Goal: Transaction & Acquisition: Purchase product/service

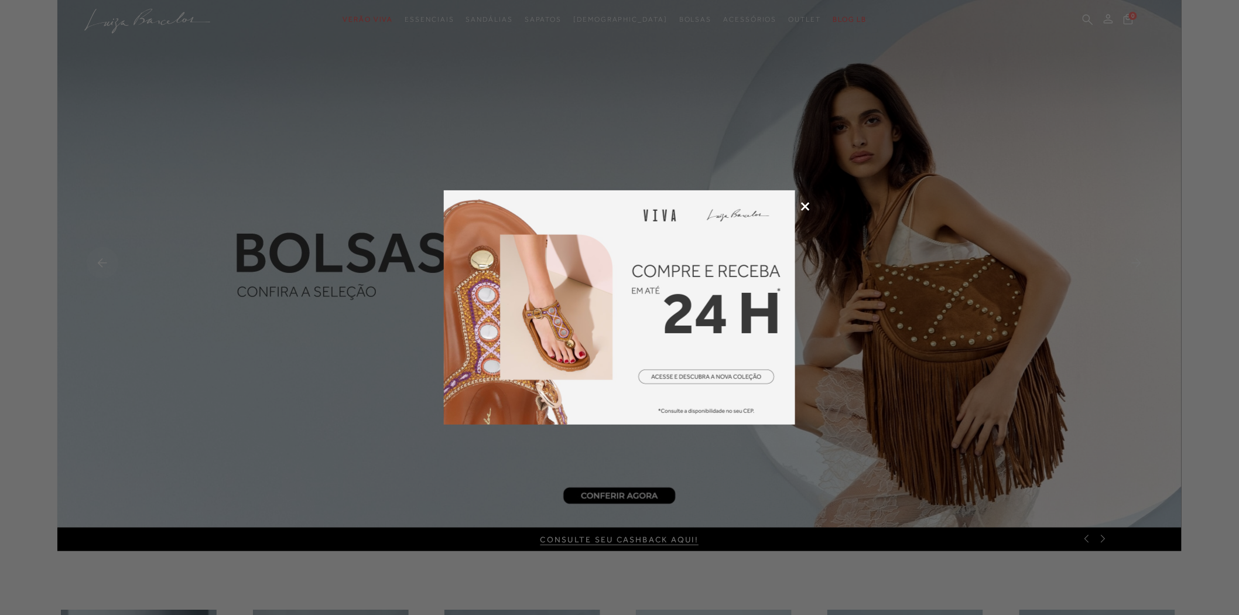
click at [799, 207] on div at bounding box center [619, 307] width 1239 height 615
click at [804, 202] on icon at bounding box center [805, 206] width 9 height 9
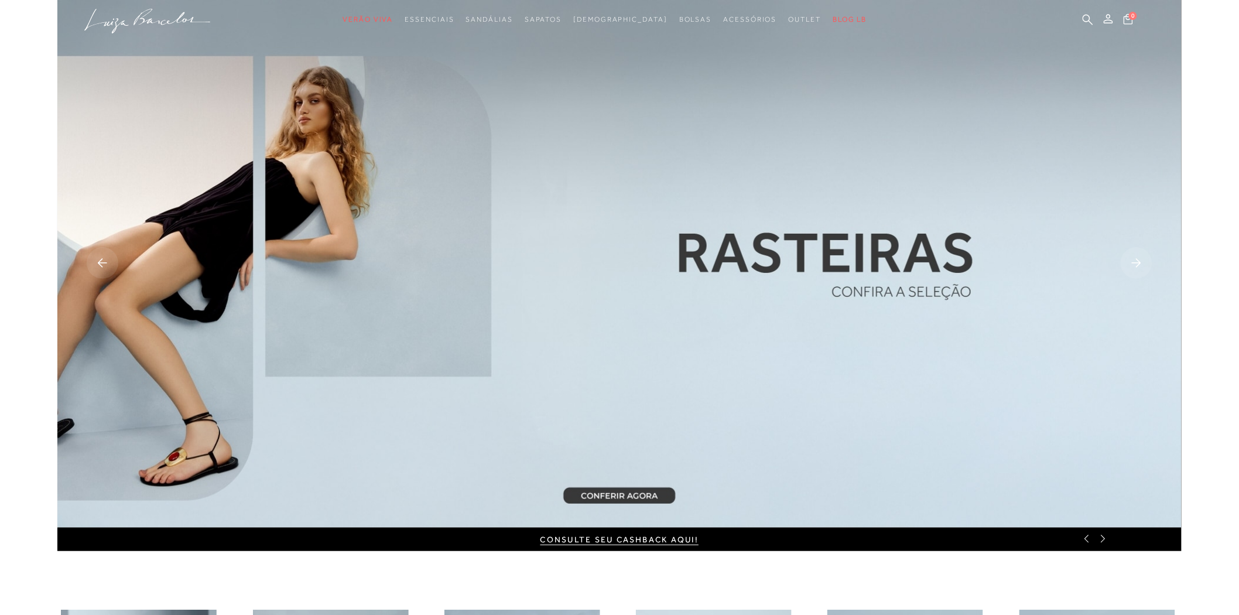
click at [555, 167] on img at bounding box center [619, 264] width 1125 height 528
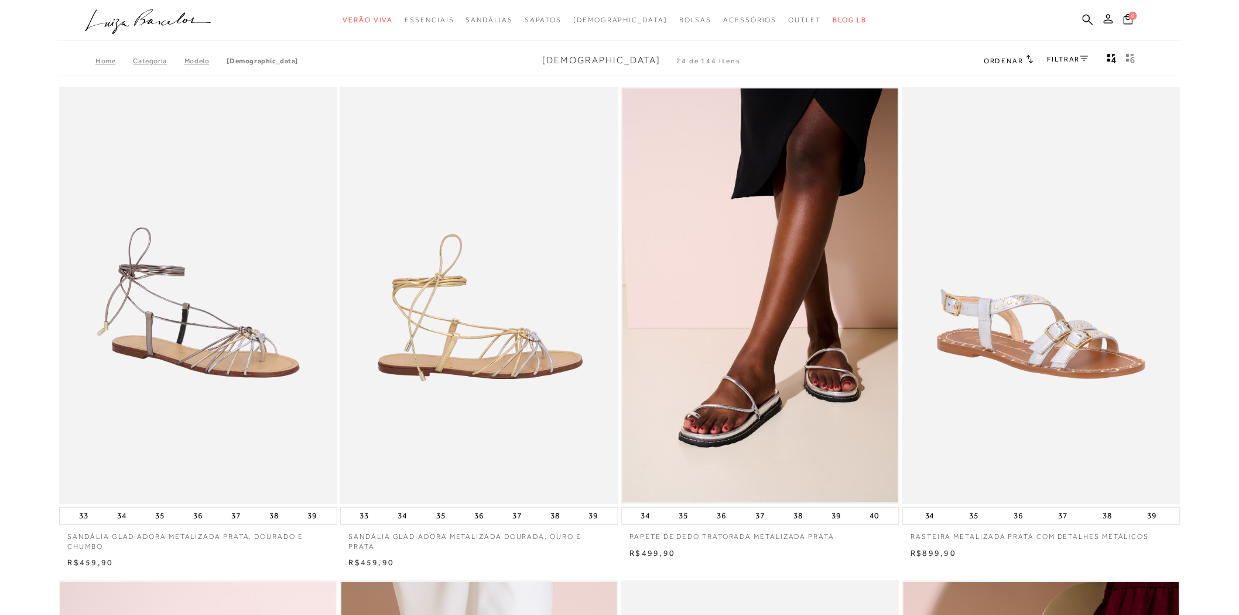
click at [523, 189] on img at bounding box center [479, 296] width 277 height 418
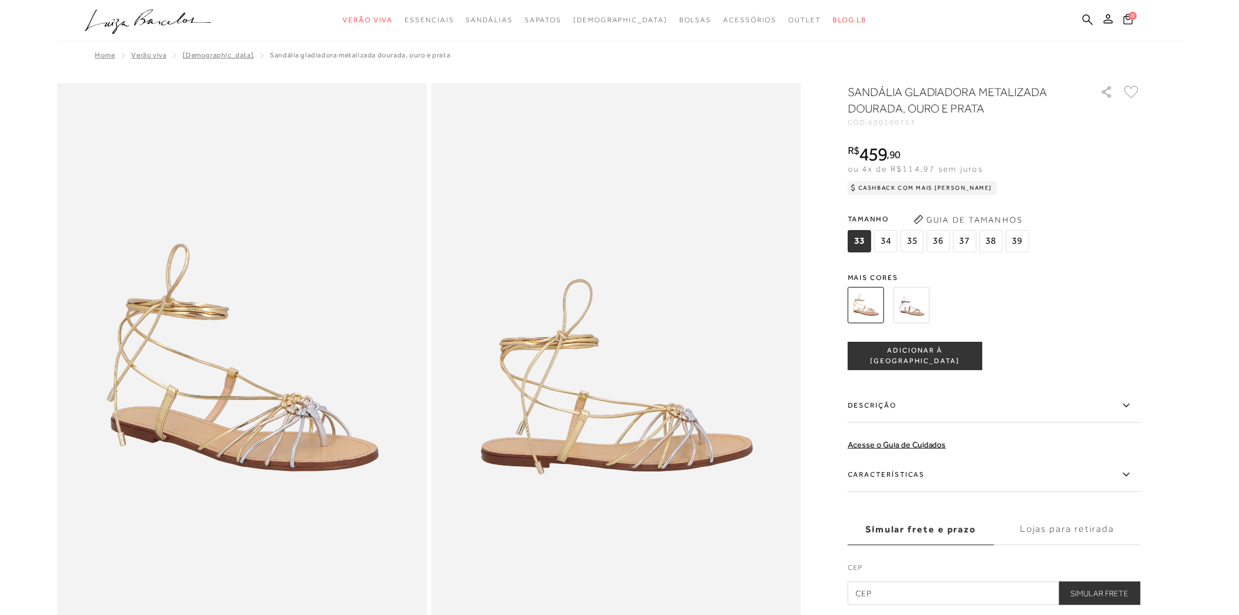
click at [630, 261] on img at bounding box center [617, 360] width 370 height 555
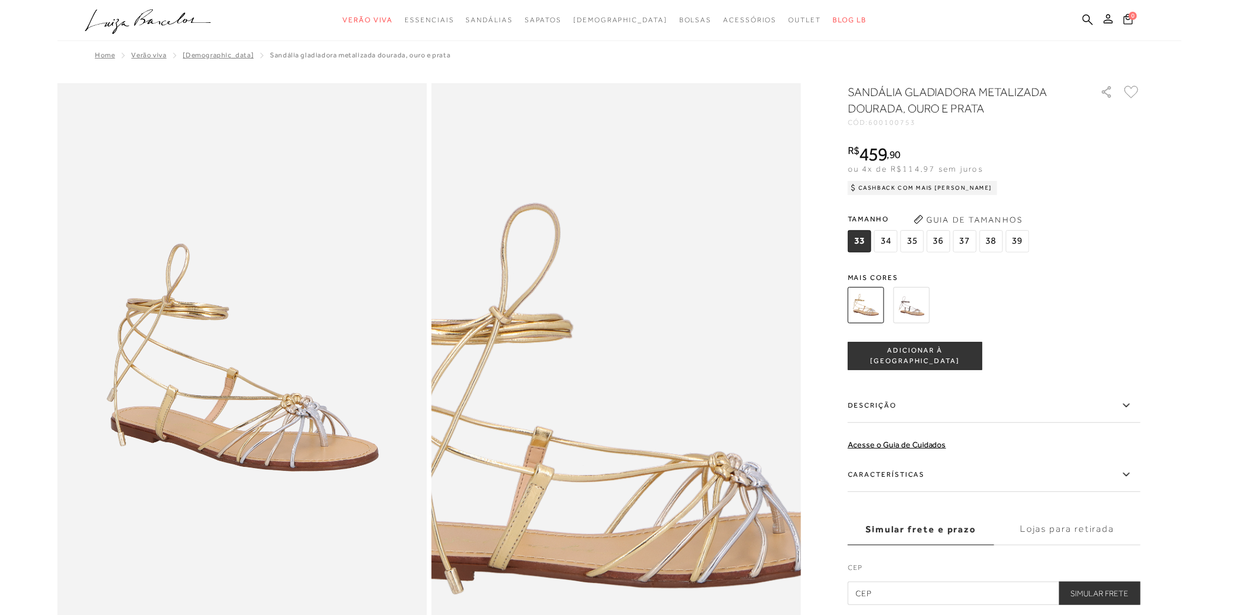
click at [626, 354] on img at bounding box center [607, 365] width 739 height 1109
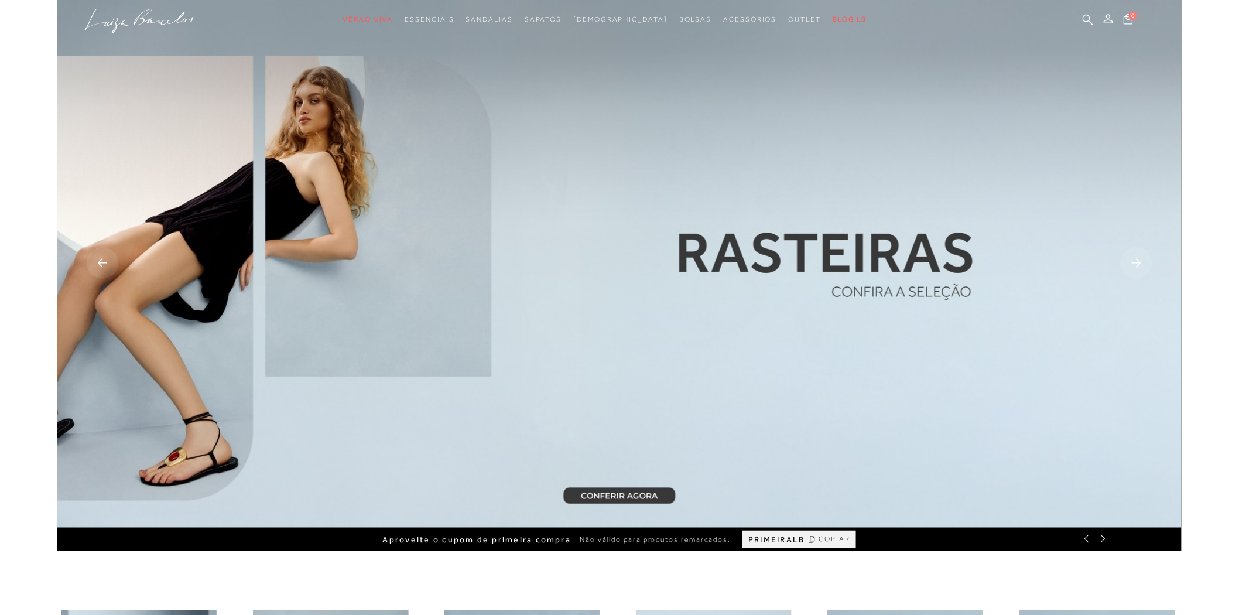
click at [628, 331] on img at bounding box center [619, 264] width 1125 height 528
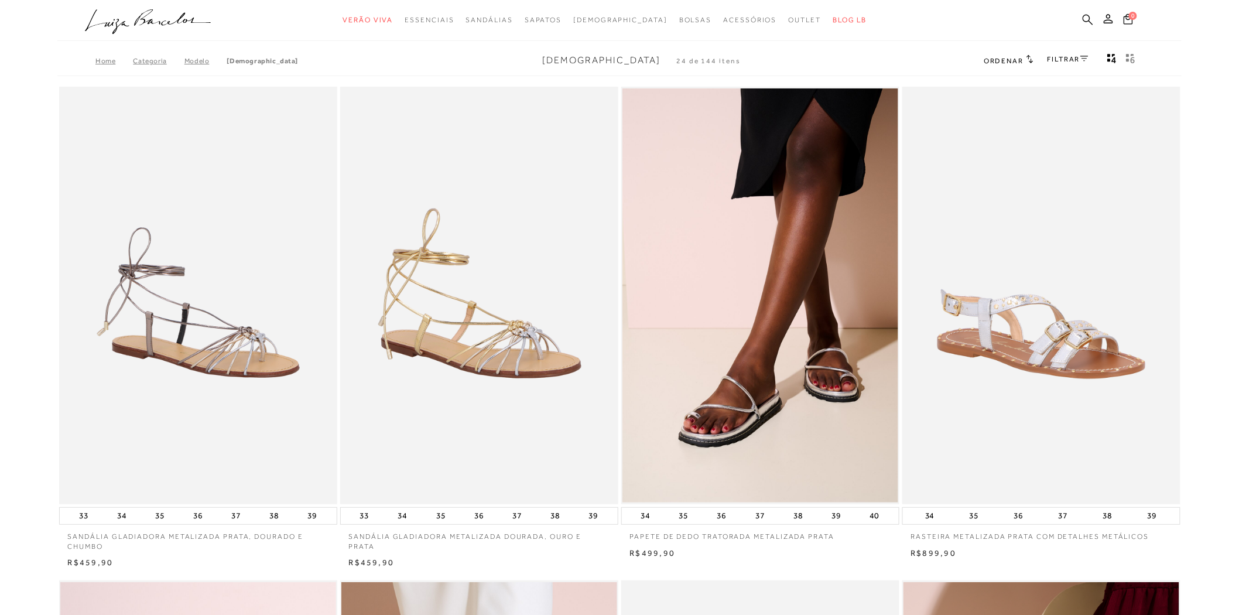
click at [1090, 18] on icon at bounding box center [1088, 19] width 11 height 11
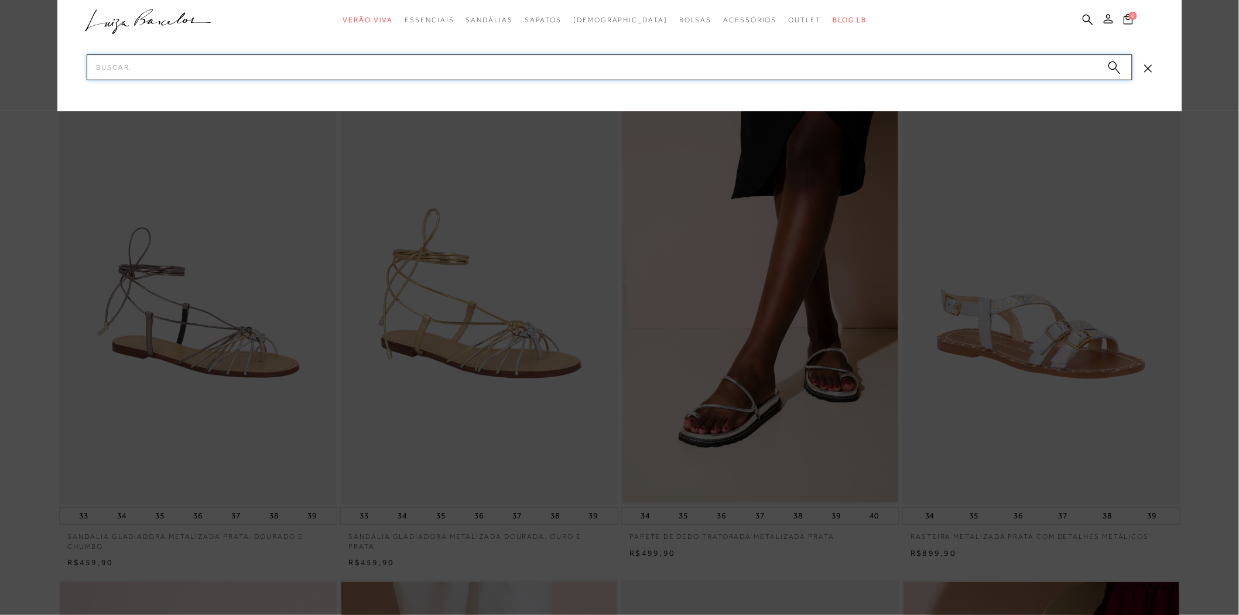
click at [767, 74] on input "Pesquisar" at bounding box center [610, 67] width 1046 height 26
type input "s"
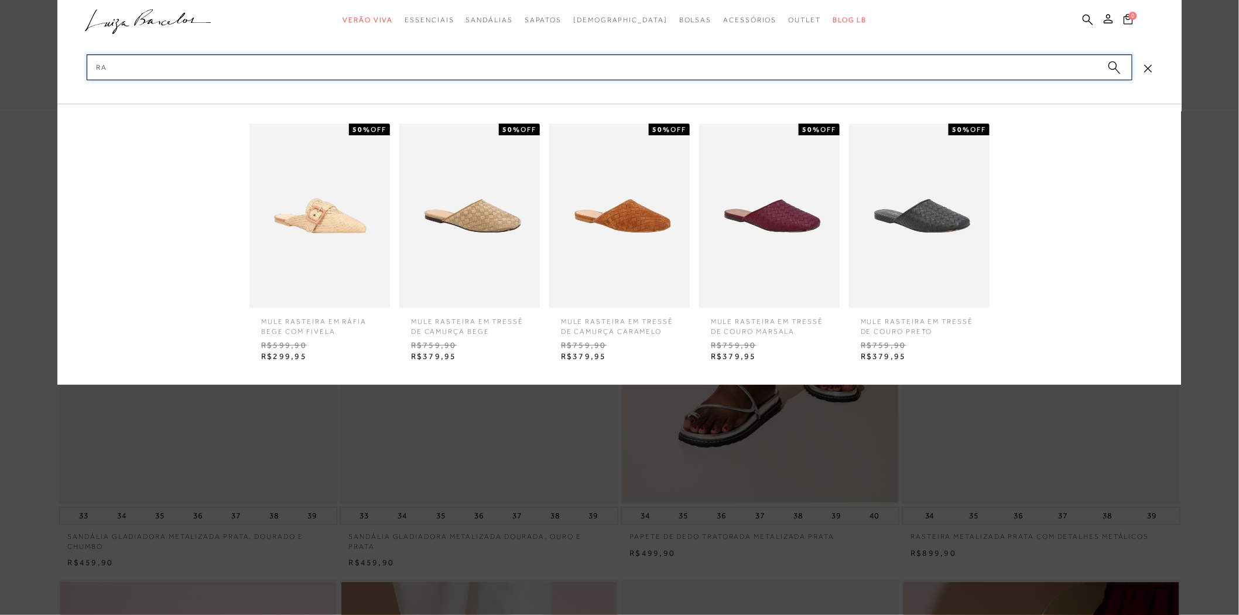
type input "r"
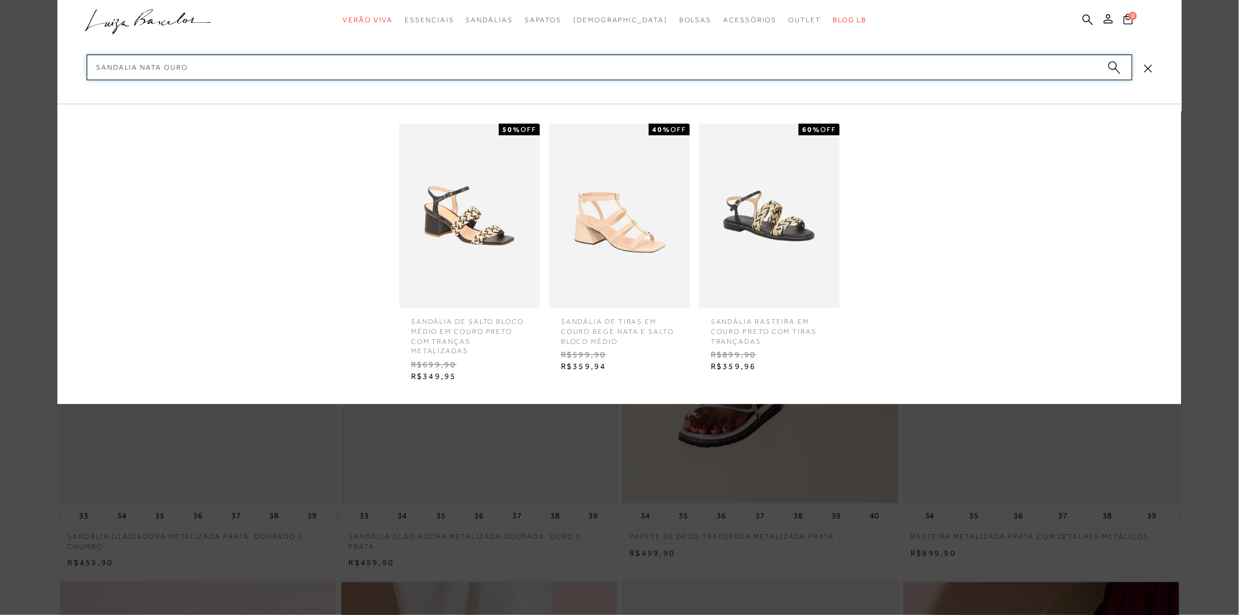
type input "sandalia nata ouro"
click at [620, 189] on img at bounding box center [619, 216] width 141 height 185
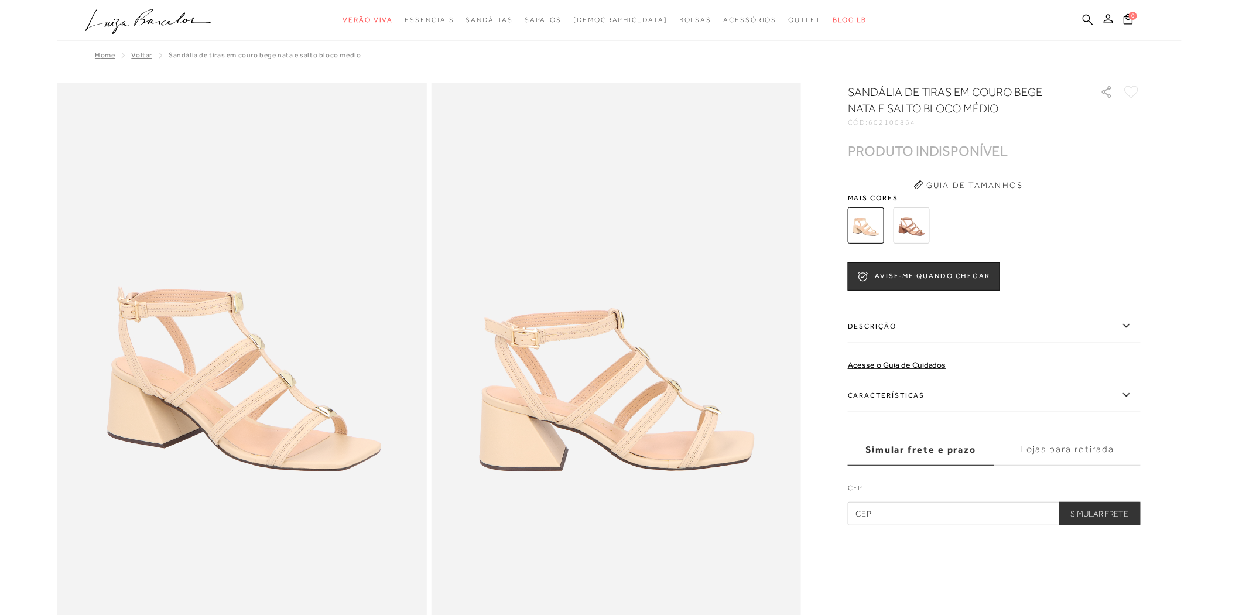
drag, startPoint x: 873, startPoint y: 121, endPoint x: 915, endPoint y: 124, distance: 42.3
click at [915, 124] on div "CÓD: 602100864" at bounding box center [965, 122] width 234 height 7
drag, startPoint x: 388, startPoint y: 234, endPoint x: 289, endPoint y: 170, distance: 118.6
click at [388, 233] on img at bounding box center [242, 360] width 370 height 555
click at [1085, 149] on div "PRODUTO INDISPONÍVEL PRODUTO INDISPONÍVEL" at bounding box center [994, 151] width 293 height 12
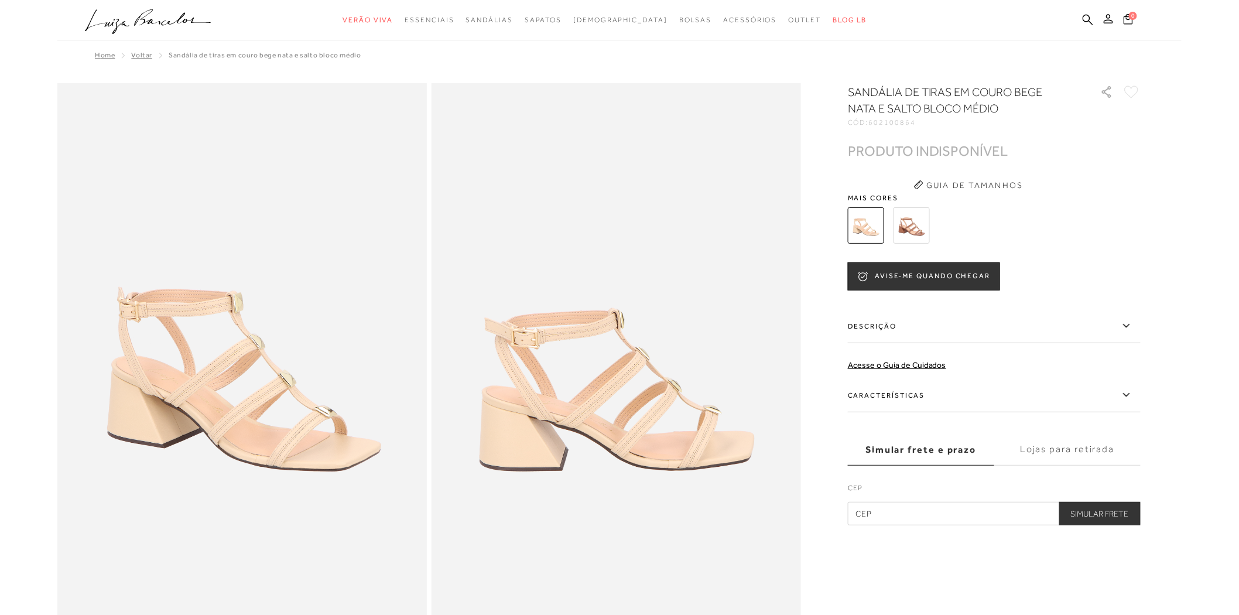
drag, startPoint x: 869, startPoint y: 121, endPoint x: 1044, endPoint y: 142, distance: 176.4
click at [1044, 141] on div "SANDÁLIA DE TIRAS EM COURO BEGE NATA E SALTO BLOCO MÉDIO CÓD: 602100864 × É nec…" at bounding box center [994, 305] width 293 height 442
copy div "602100864 × É necessário selecionar um tamanho para adicionar o produto como fa…"
click at [1138, 231] on div at bounding box center [994, 225] width 293 height 43
drag, startPoint x: 876, startPoint y: 120, endPoint x: 940, endPoint y: 125, distance: 63.5
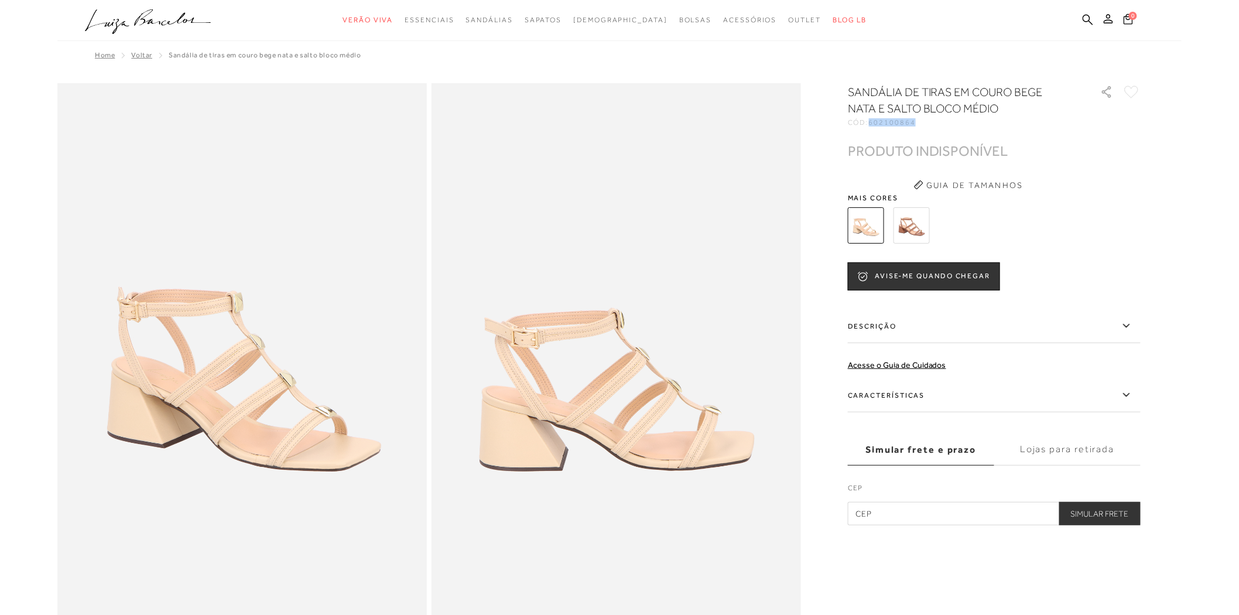
click at [940, 125] on div "CÓD: 602100864" at bounding box center [965, 122] width 234 height 7
copy span "602100864"
click at [542, 167] on img at bounding box center [617, 360] width 370 height 555
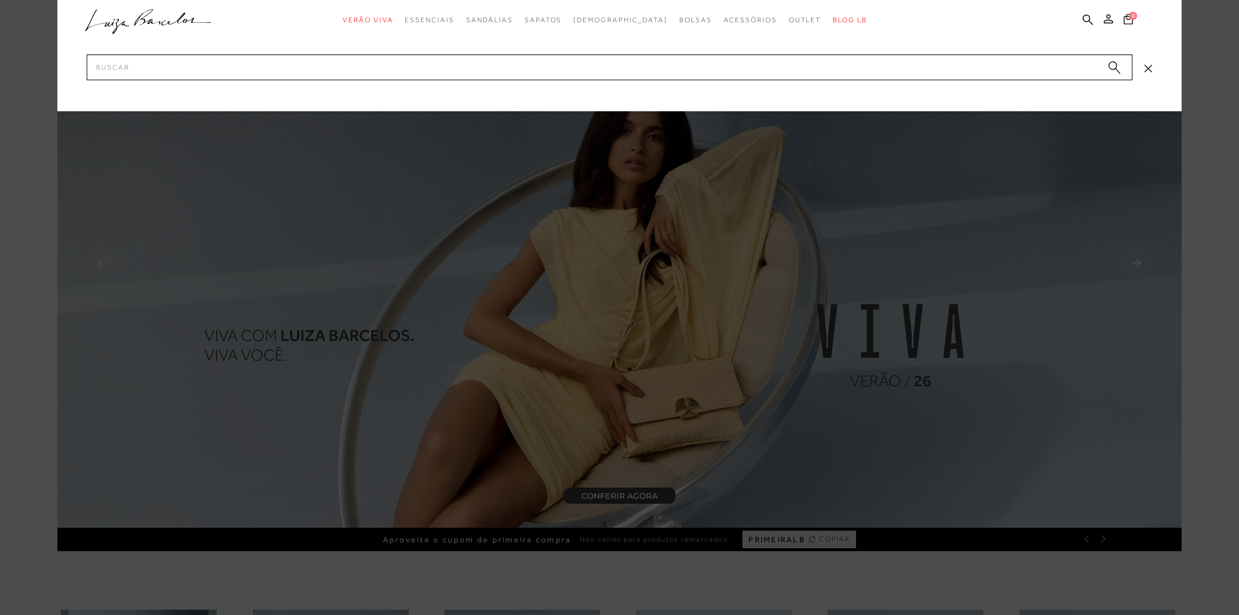
click at [845, 71] on input "Pesquisar" at bounding box center [610, 67] width 1046 height 26
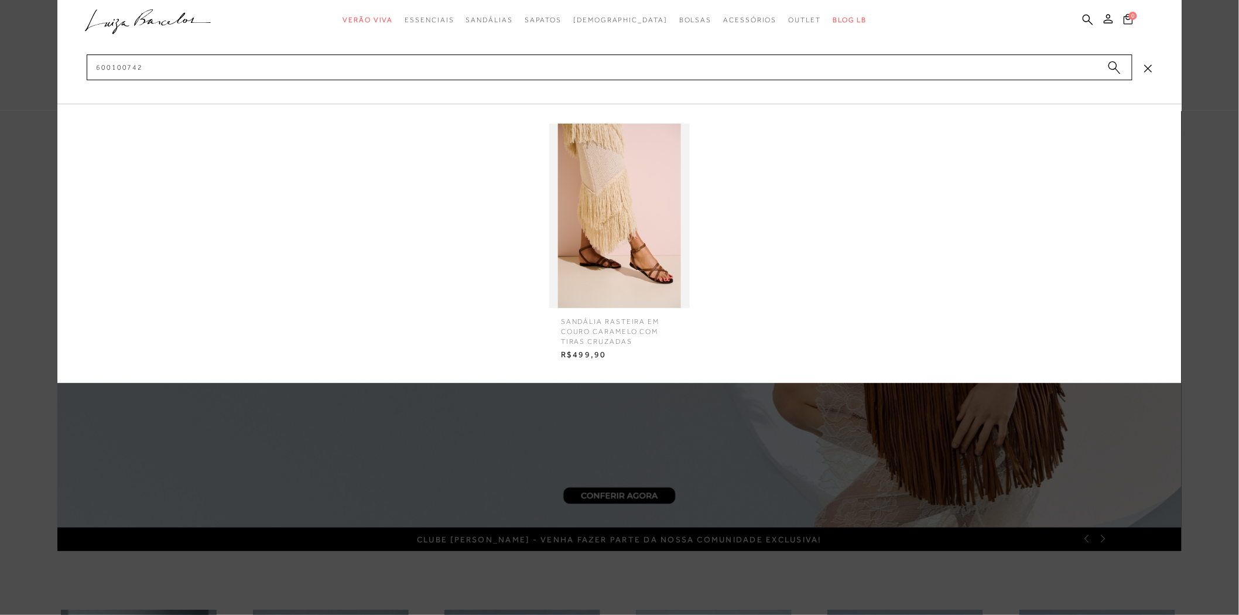
type input "600100742"
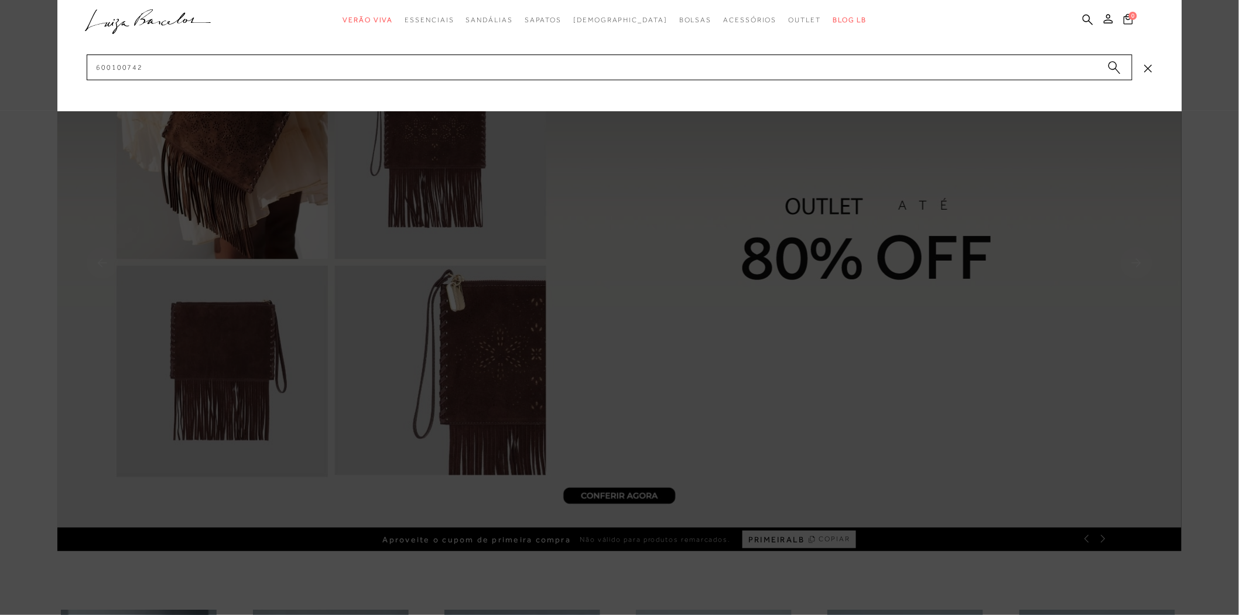
click at [586, 308] on div at bounding box center [619, 307] width 1239 height 615
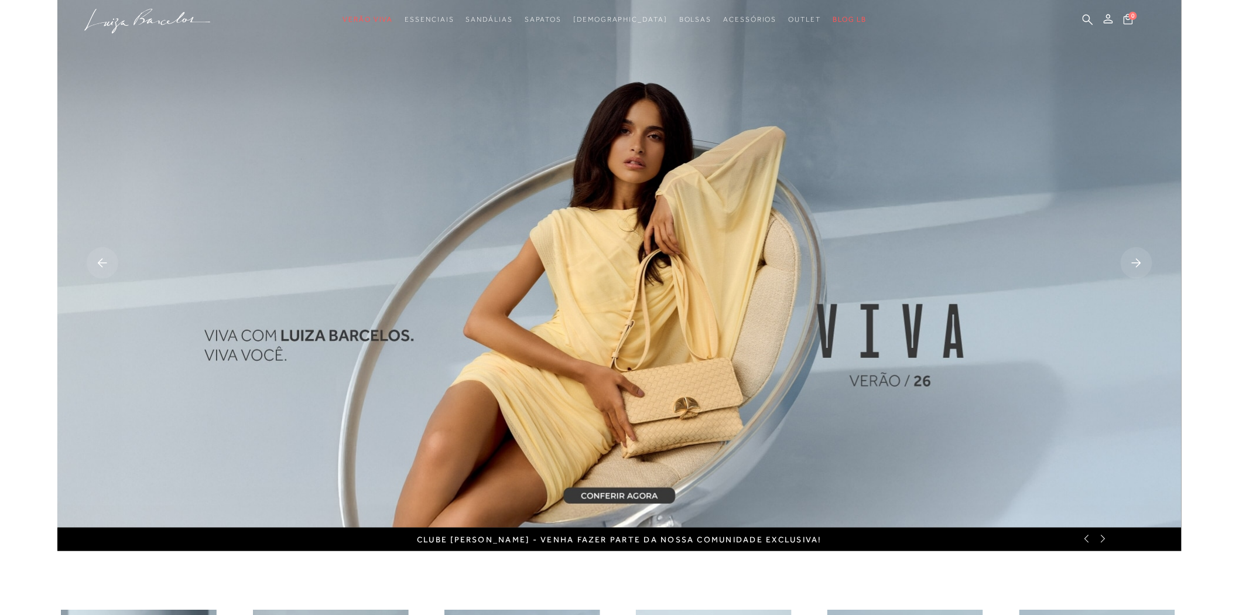
click at [808, 126] on img at bounding box center [619, 264] width 1125 height 528
